Goal: Information Seeking & Learning: Stay updated

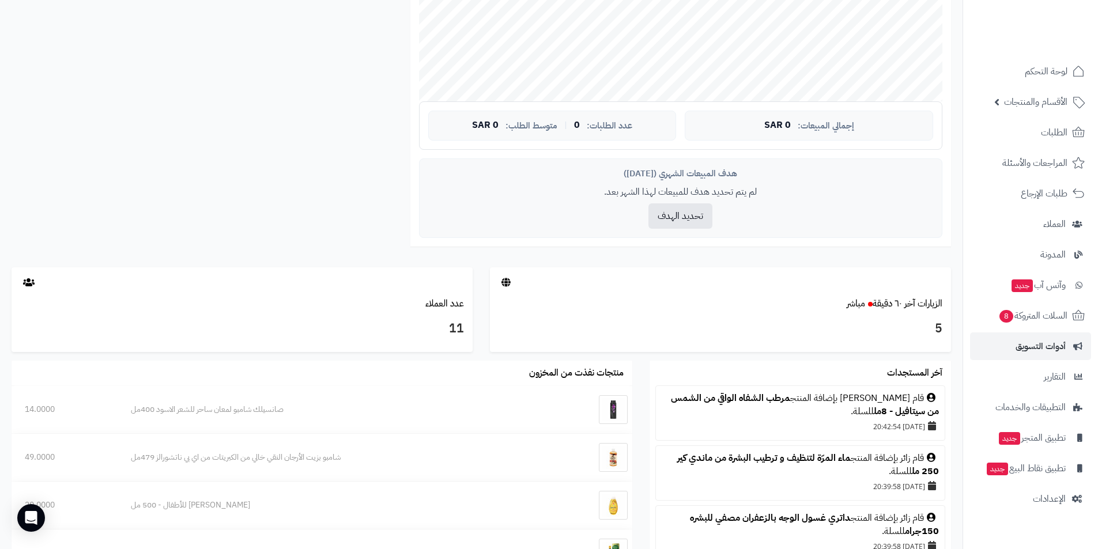
scroll to position [506, 0]
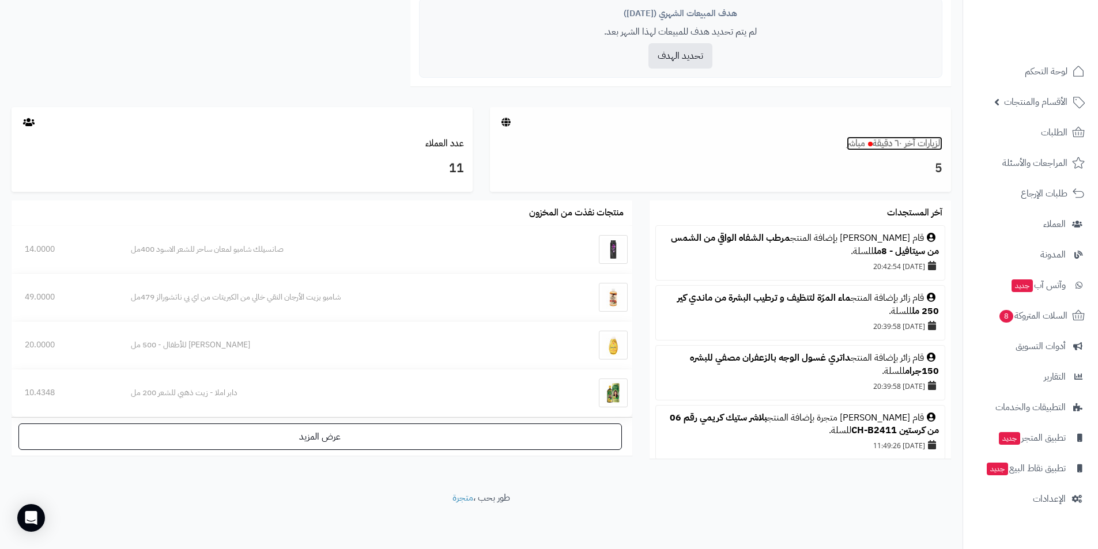
click at [886, 145] on link "الزيارات آخر ٦٠ دقيقة مباشر" at bounding box center [895, 144] width 96 height 14
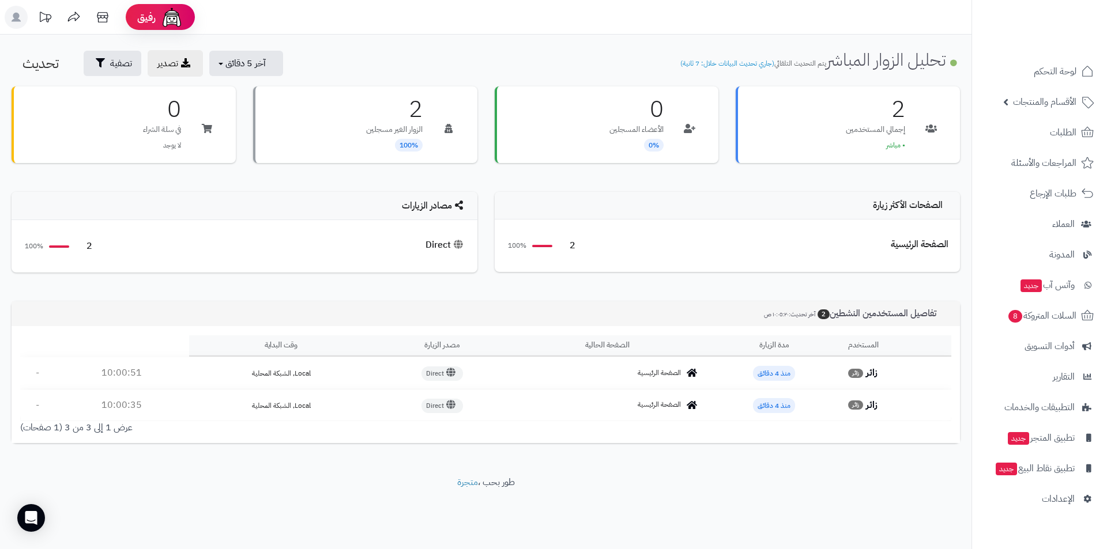
click at [868, 375] on strong "زائر" at bounding box center [872, 373] width 12 height 14
click at [97, 17] on icon at bounding box center [102, 17] width 23 height 23
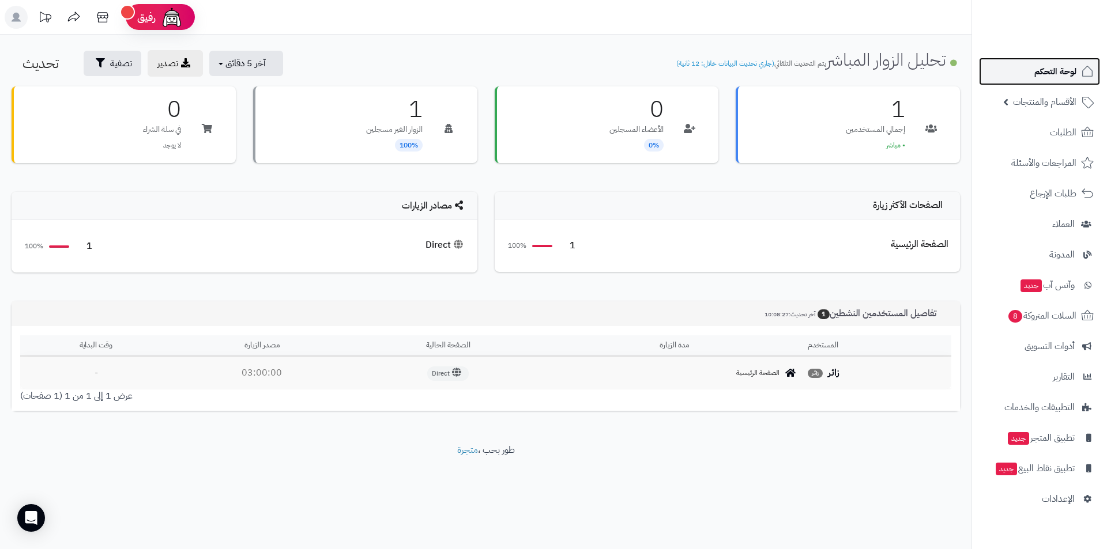
click at [1053, 70] on span "لوحة التحكم" at bounding box center [1055, 71] width 42 height 16
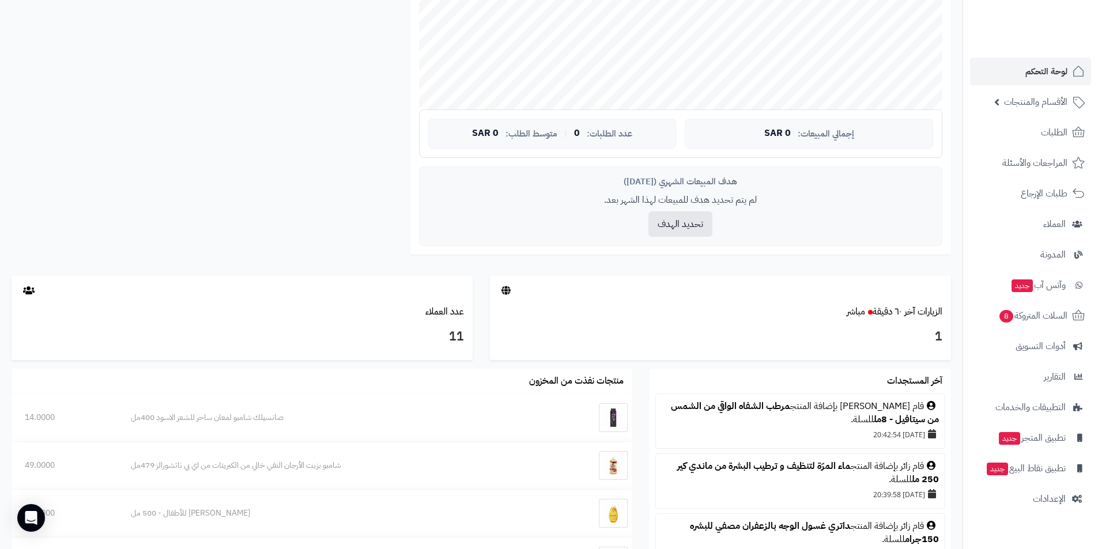
scroll to position [333, 0]
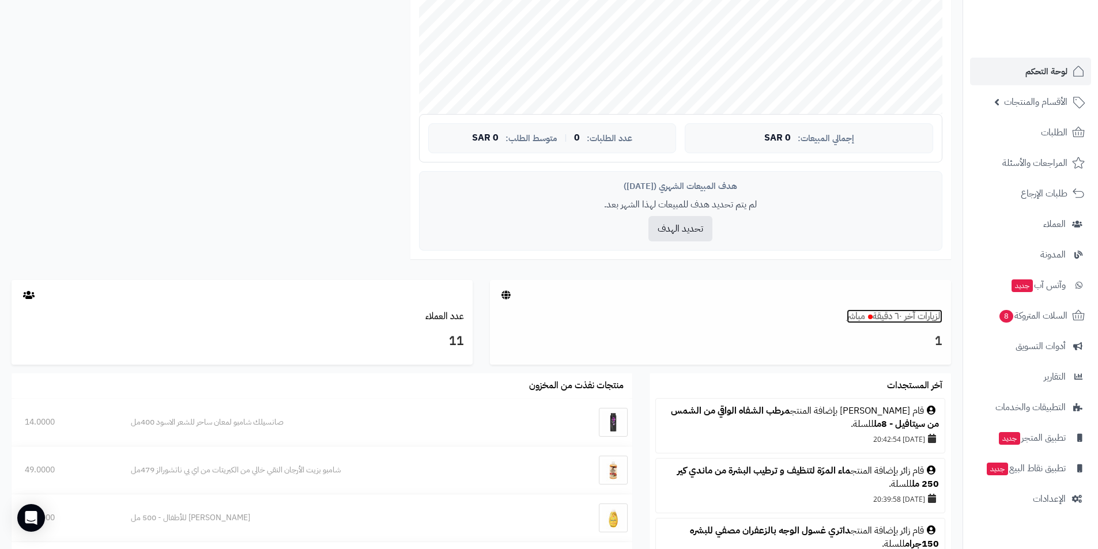
click at [865, 323] on small at bounding box center [868, 317] width 7 height 14
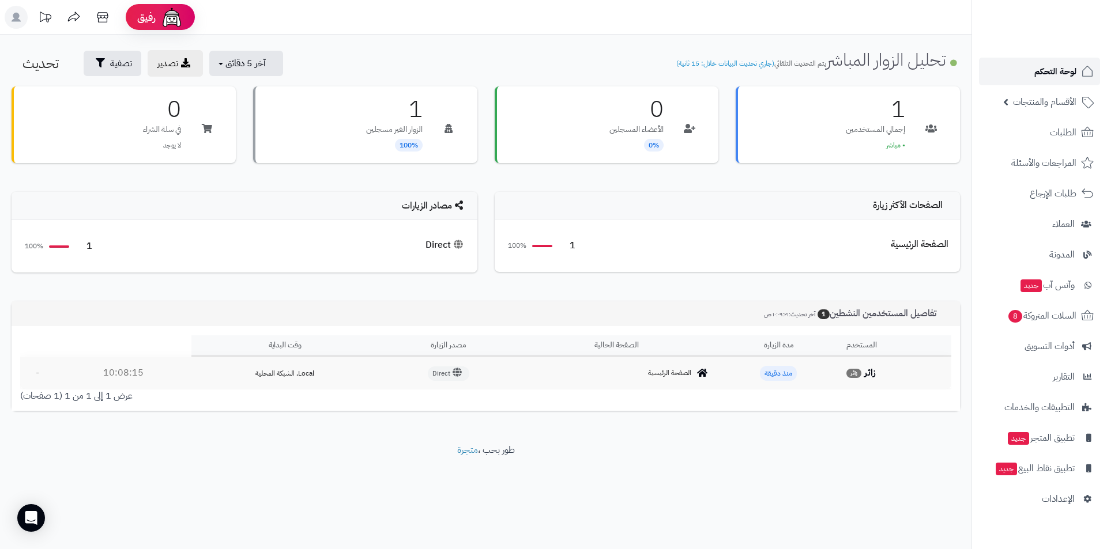
click at [1022, 71] on link "لوحة التحكم" at bounding box center [1039, 72] width 121 height 28
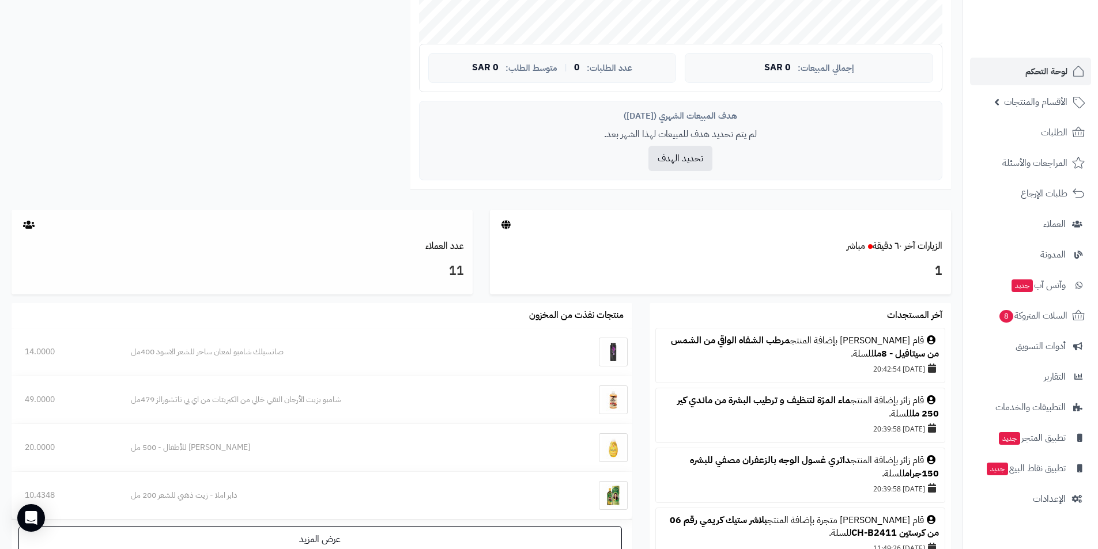
scroll to position [506, 0]
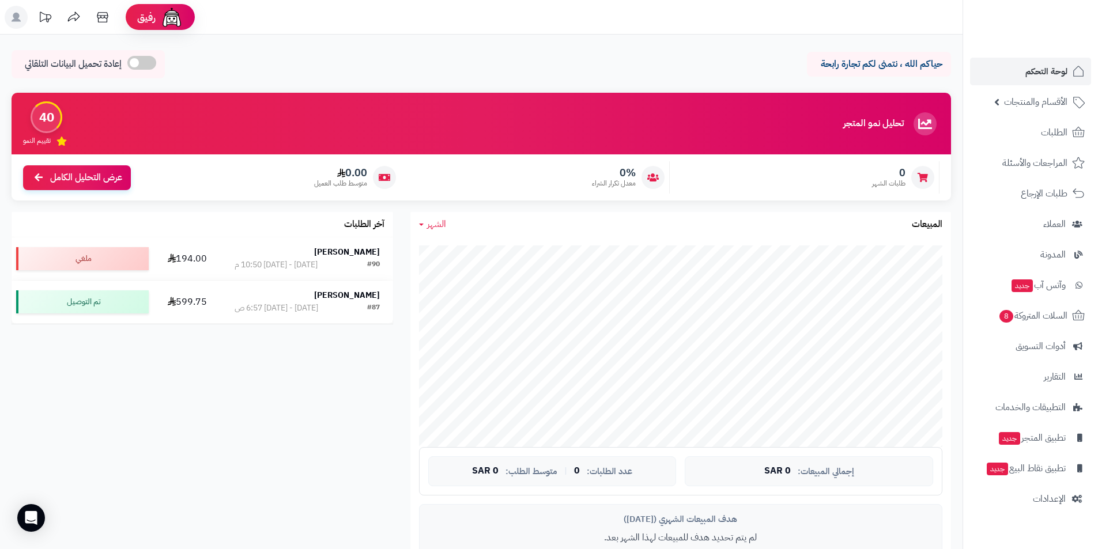
scroll to position [370, 0]
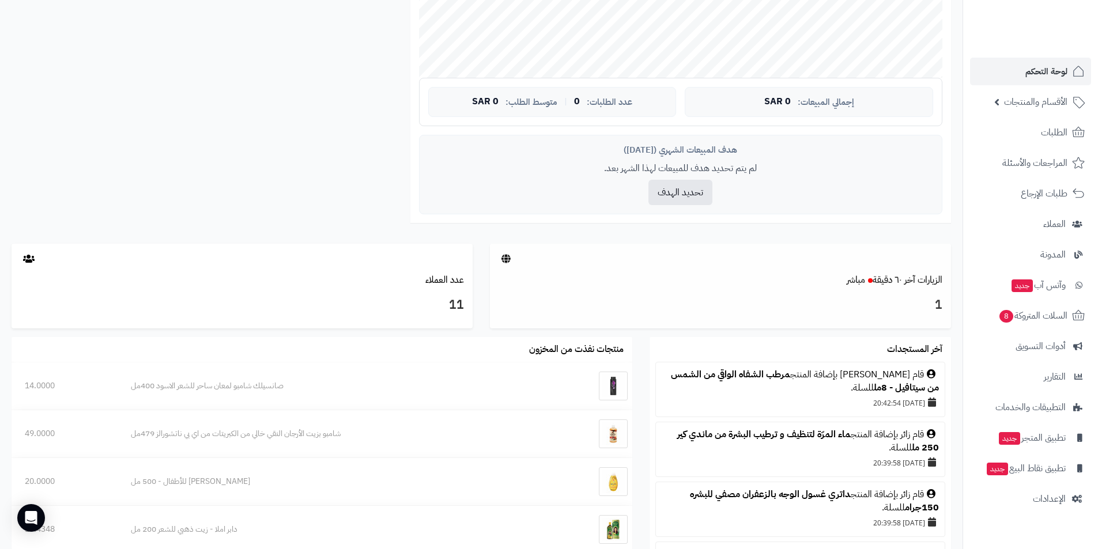
click at [811, 289] on div "1" at bounding box center [720, 308] width 461 height 42
click at [859, 282] on small "مباشر" at bounding box center [856, 280] width 18 height 14
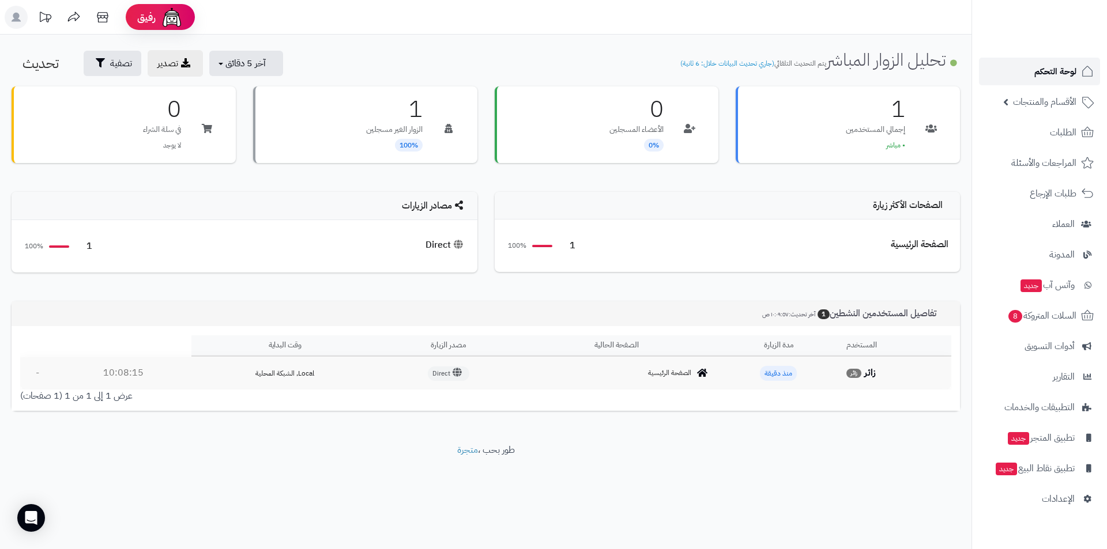
click at [1050, 79] on span "لوحة التحكم" at bounding box center [1055, 71] width 42 height 16
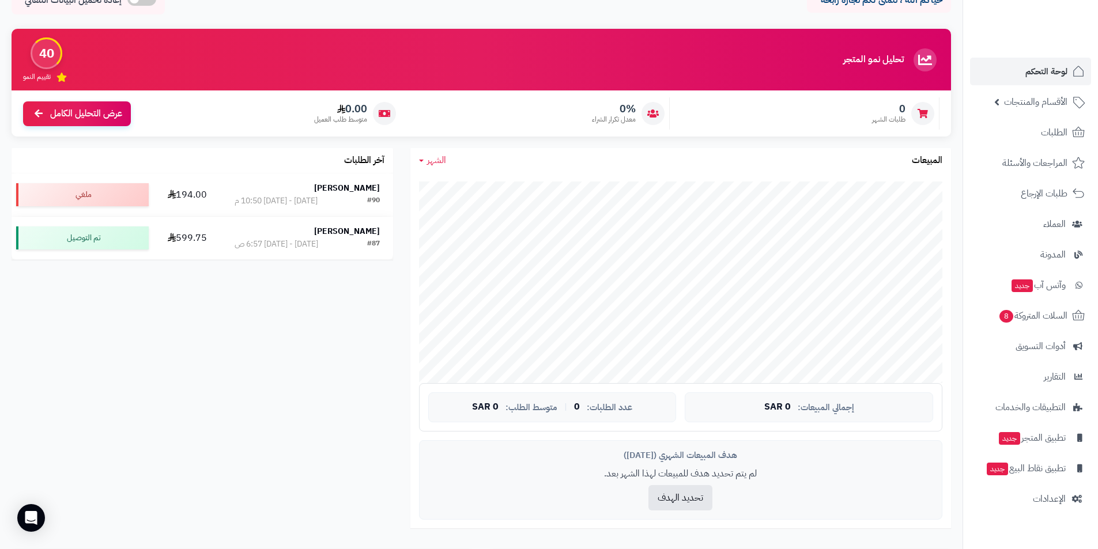
scroll to position [346, 0]
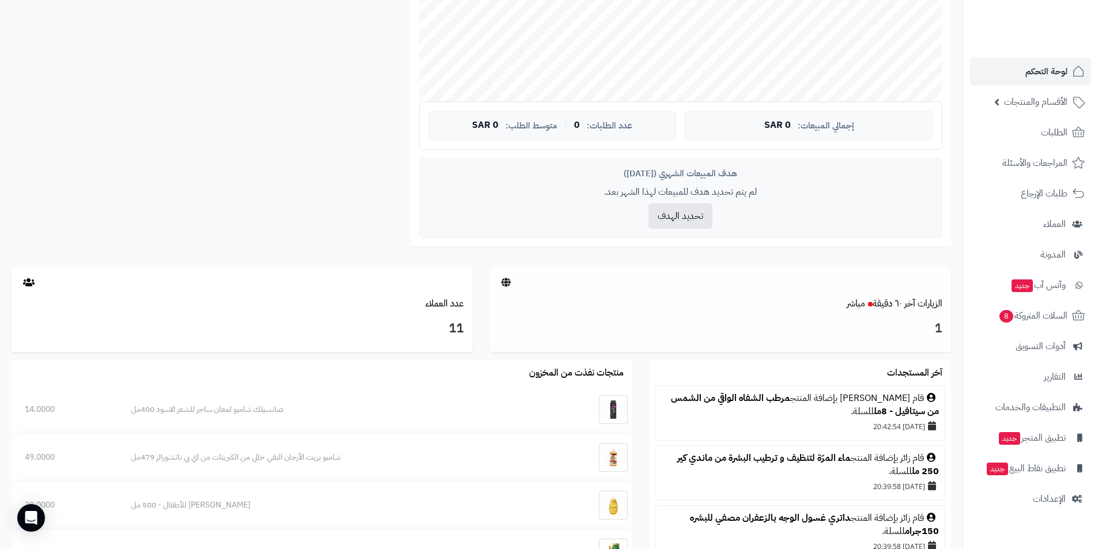
click at [801, 314] on div "1" at bounding box center [720, 332] width 461 height 42
click at [246, 314] on div "11" at bounding box center [242, 332] width 461 height 42
click at [884, 311] on link "الزيارات آخر ٦٠ دقيقة مباشر" at bounding box center [895, 304] width 96 height 14
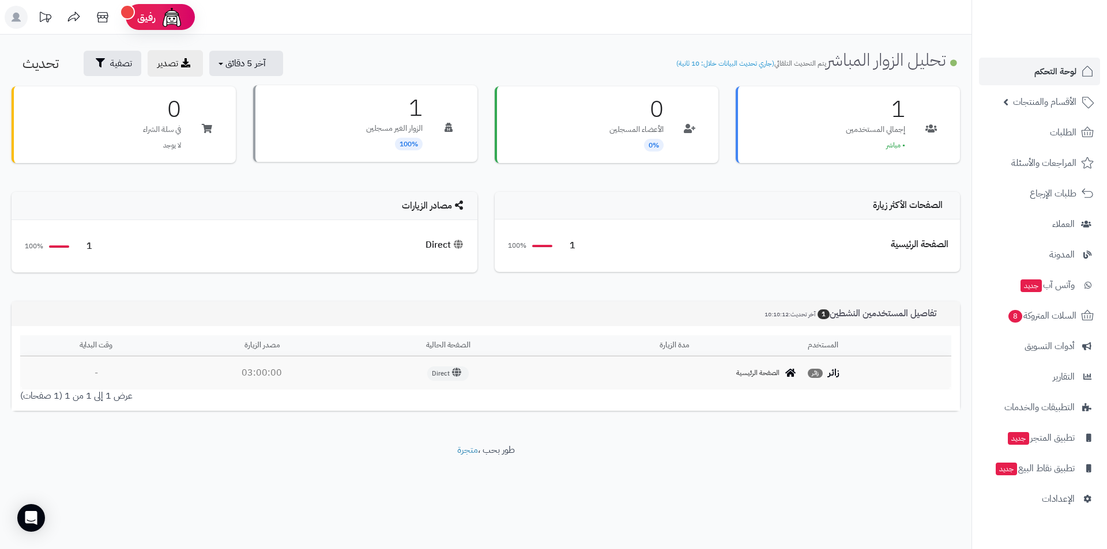
click at [446, 126] on icon at bounding box center [448, 127] width 8 height 9
click at [749, 378] on span "الصفحة الرئيسية" at bounding box center [757, 373] width 43 height 10
click at [1053, 75] on span "لوحة التحكم" at bounding box center [1055, 71] width 42 height 16
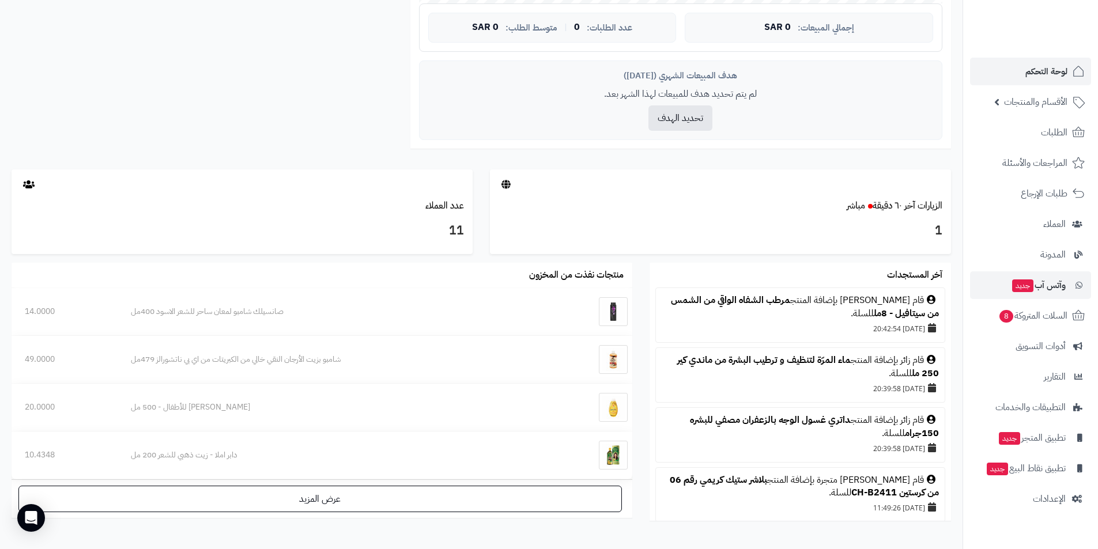
scroll to position [506, 0]
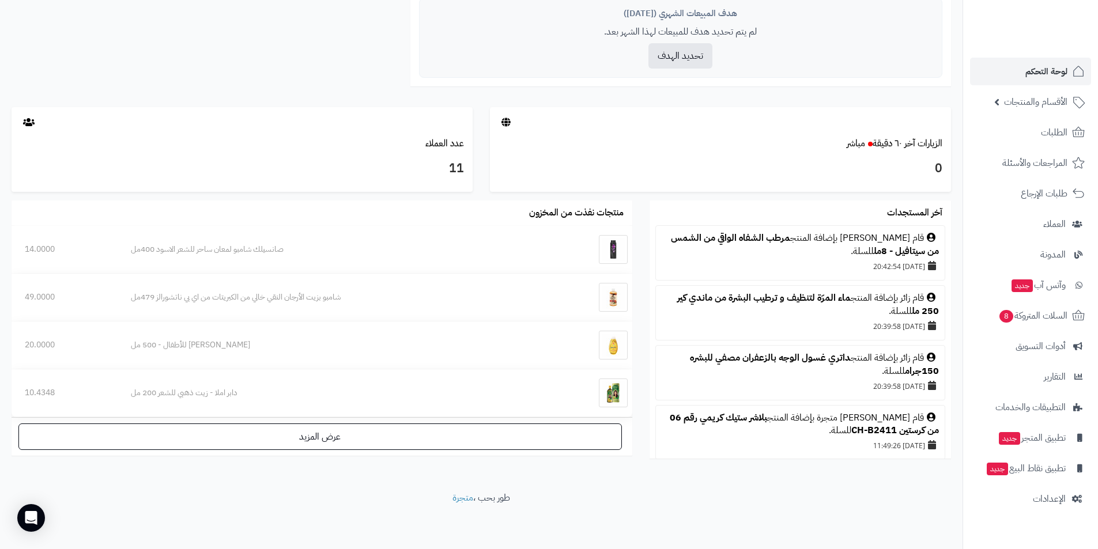
scroll to position [506, 0]
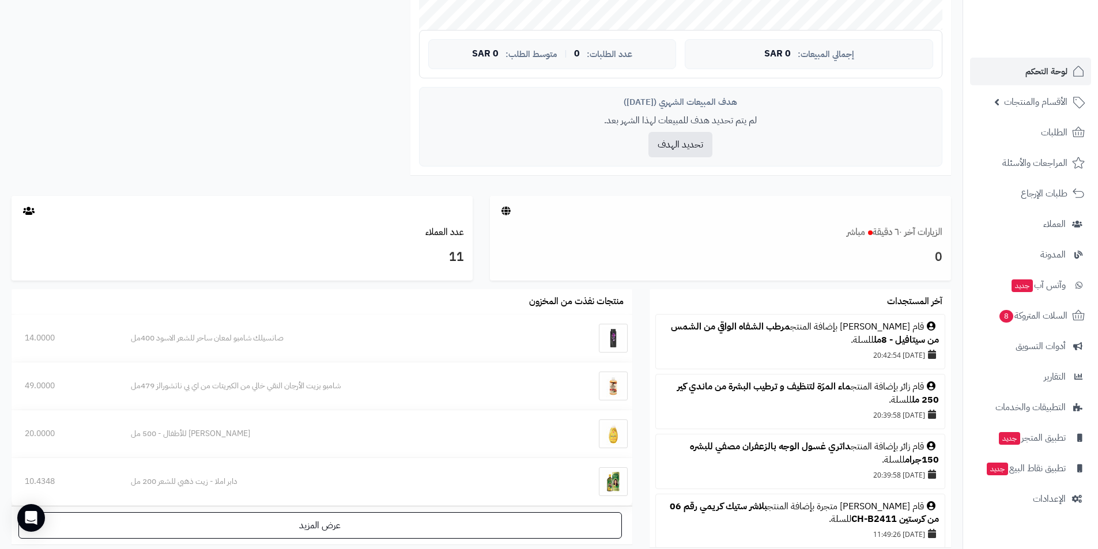
scroll to position [14, 0]
